Goal: Transaction & Acquisition: Book appointment/travel/reservation

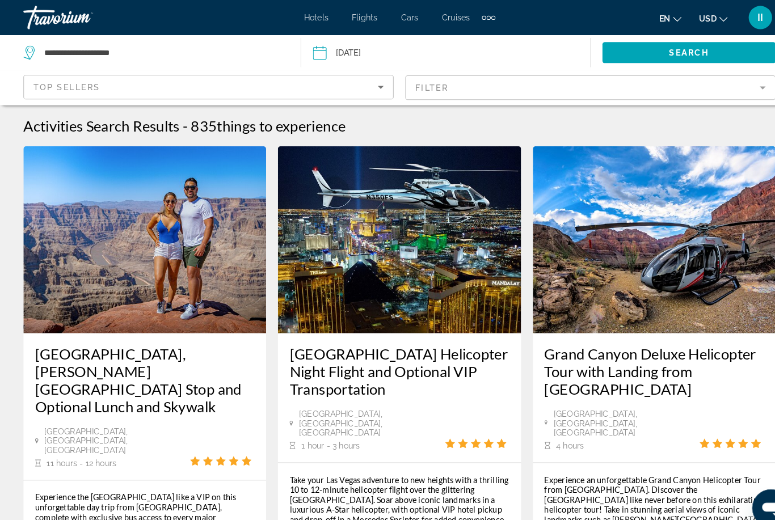
click at [304, 18] on span "Hotels" at bounding box center [307, 16] width 24 height 9
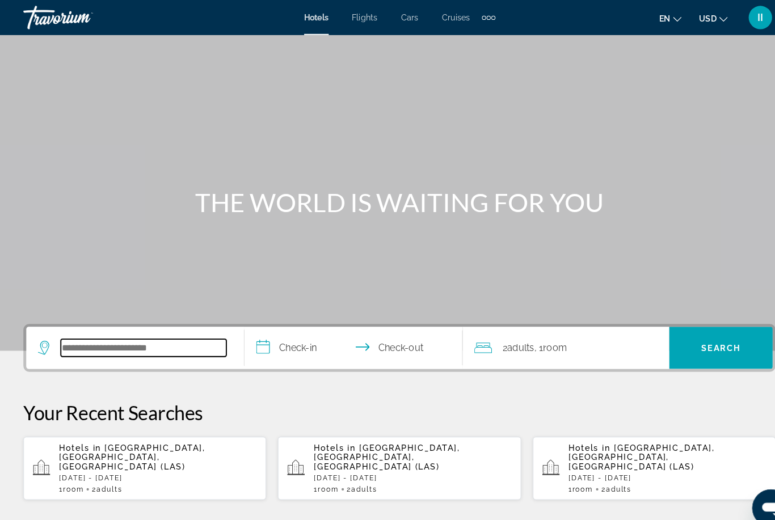
click at [123, 330] on input "Search widget" at bounding box center [139, 337] width 161 height 17
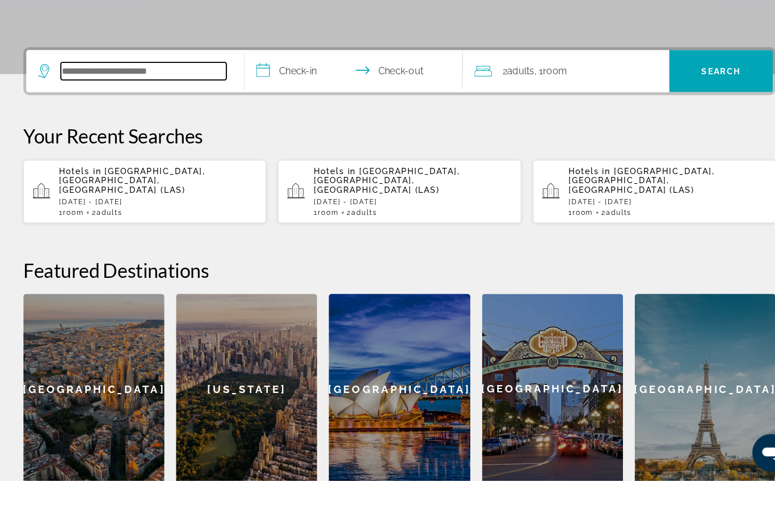
scroll to position [224, 0]
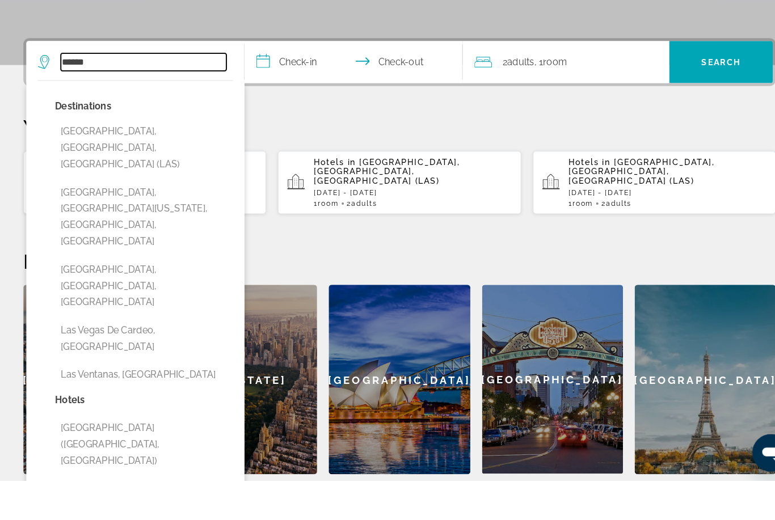
type input "******"
click at [334, 94] on input "**********" at bounding box center [345, 116] width 216 height 44
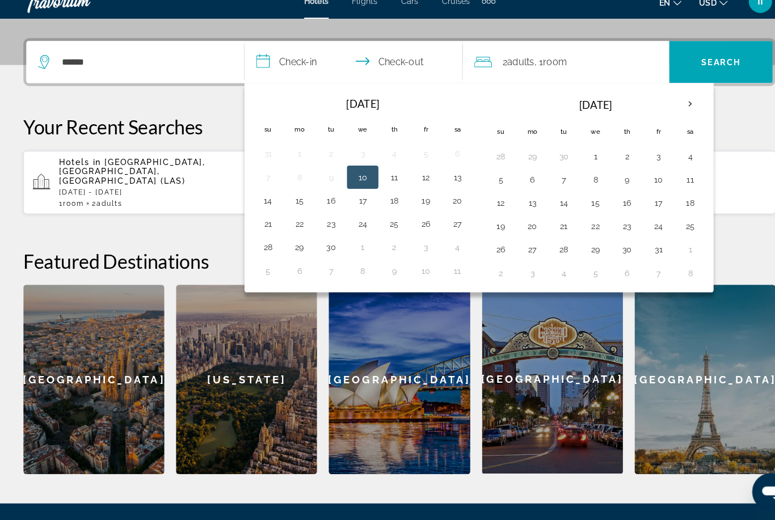
click at [204, 128] on p "Your Recent Searches" at bounding box center [388, 139] width 730 height 23
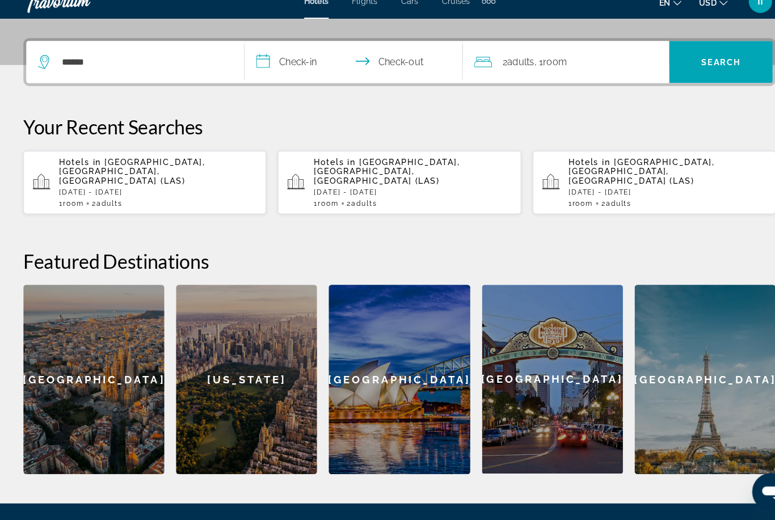
click at [140, 171] on div "Hotels in [GEOGRAPHIC_DATA], [GEOGRAPHIC_DATA], [GEOGRAPHIC_DATA] ([GEOGRAPHIC_…" at bounding box center [153, 193] width 192 height 49
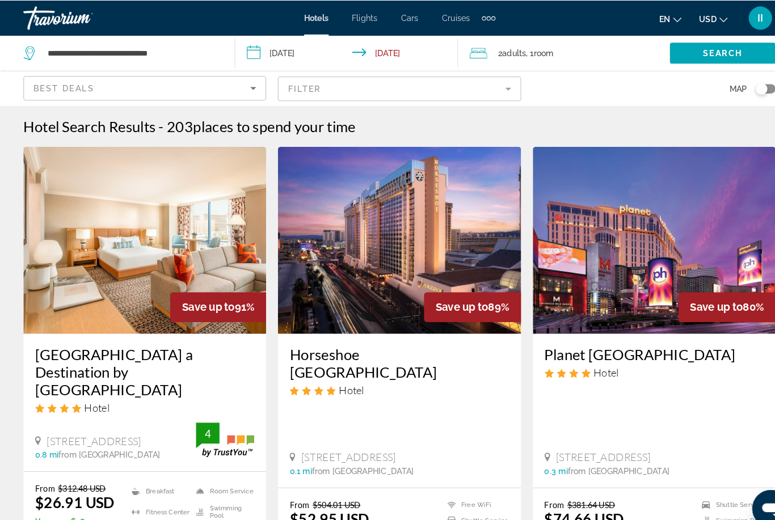
click at [192, 222] on img "Main content" at bounding box center [140, 233] width 235 height 182
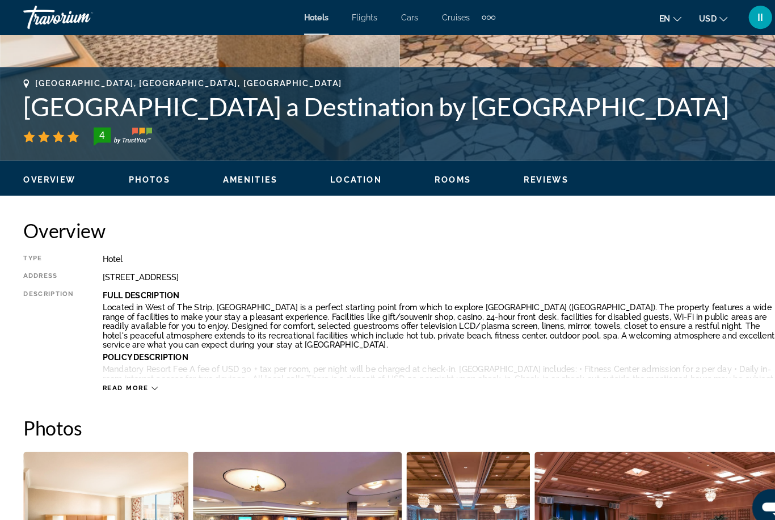
scroll to position [205, 0]
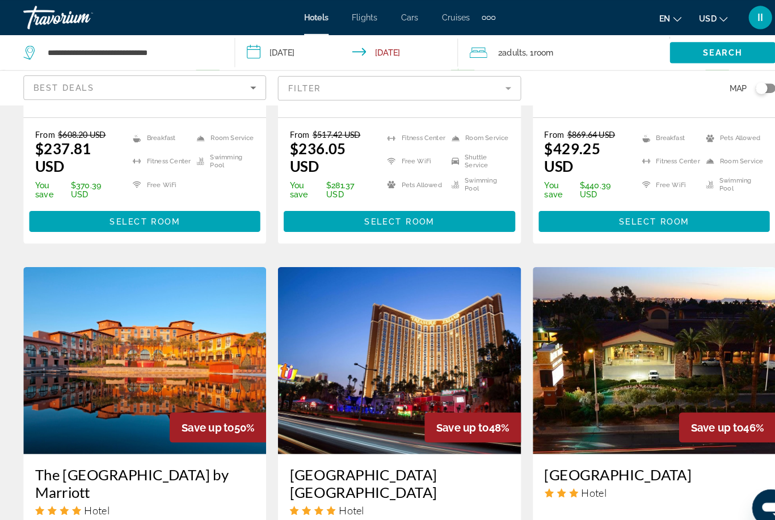
scroll to position [1535, 0]
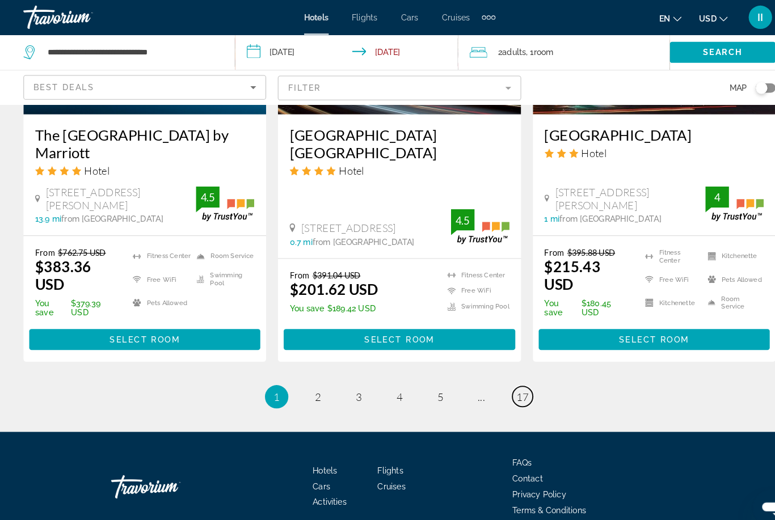
click at [508, 379] on span "17" at bounding box center [506, 385] width 11 height 12
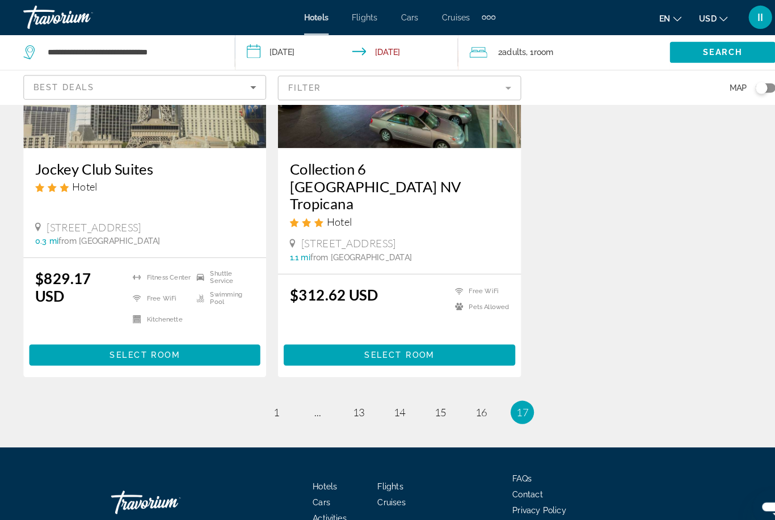
scroll to position [1437, 0]
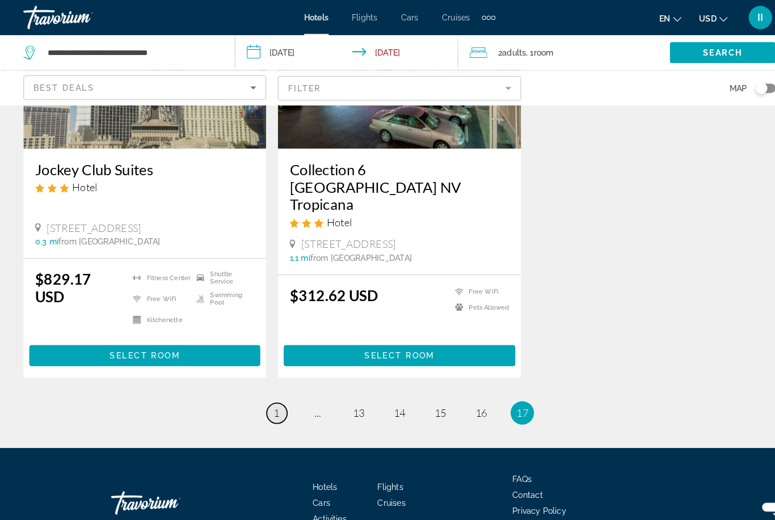
click at [269, 391] on link "page 1" at bounding box center [269, 401] width 20 height 20
